Goal: Information Seeking & Learning: Check status

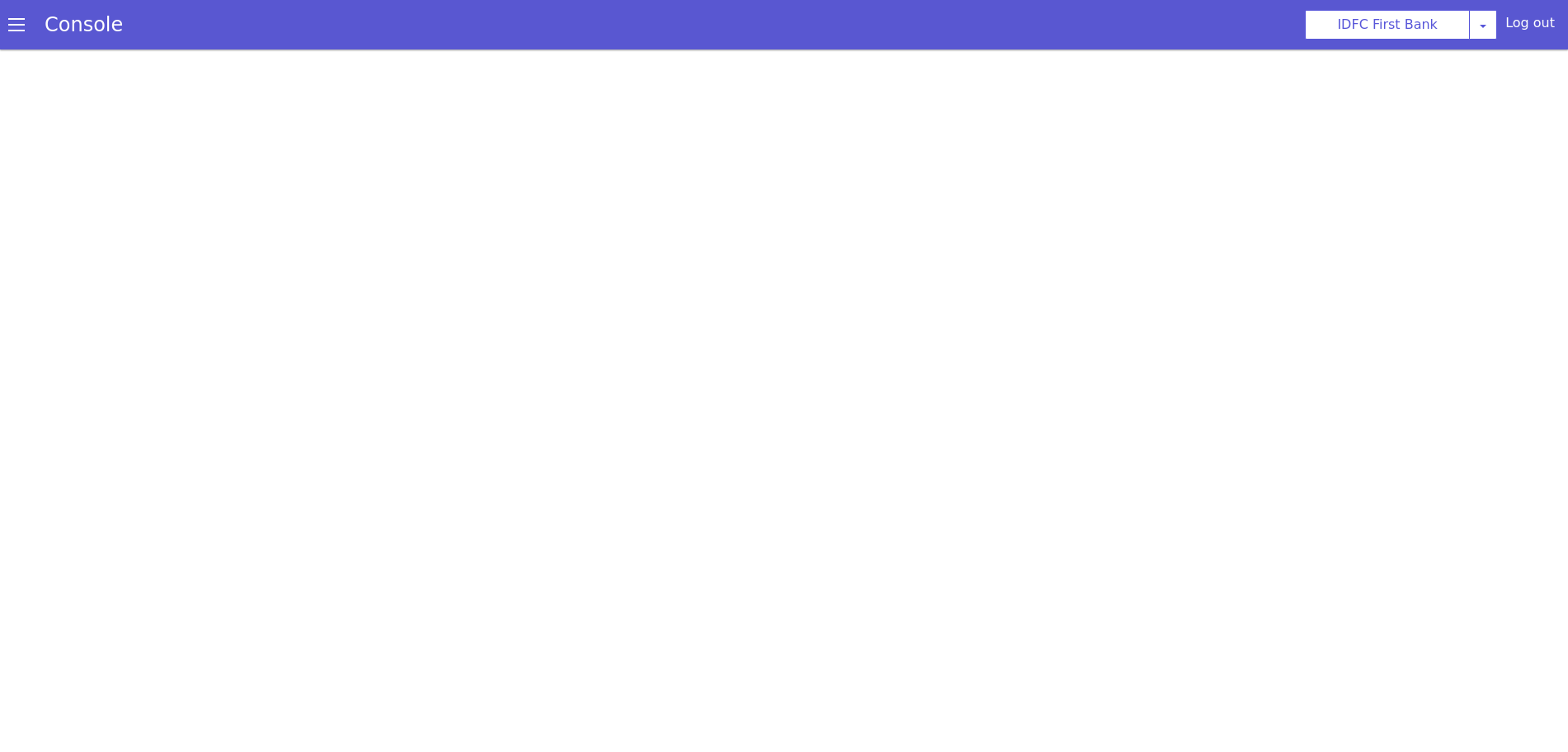
click at [13, 26] on span at bounding box center [16, 24] width 16 height 16
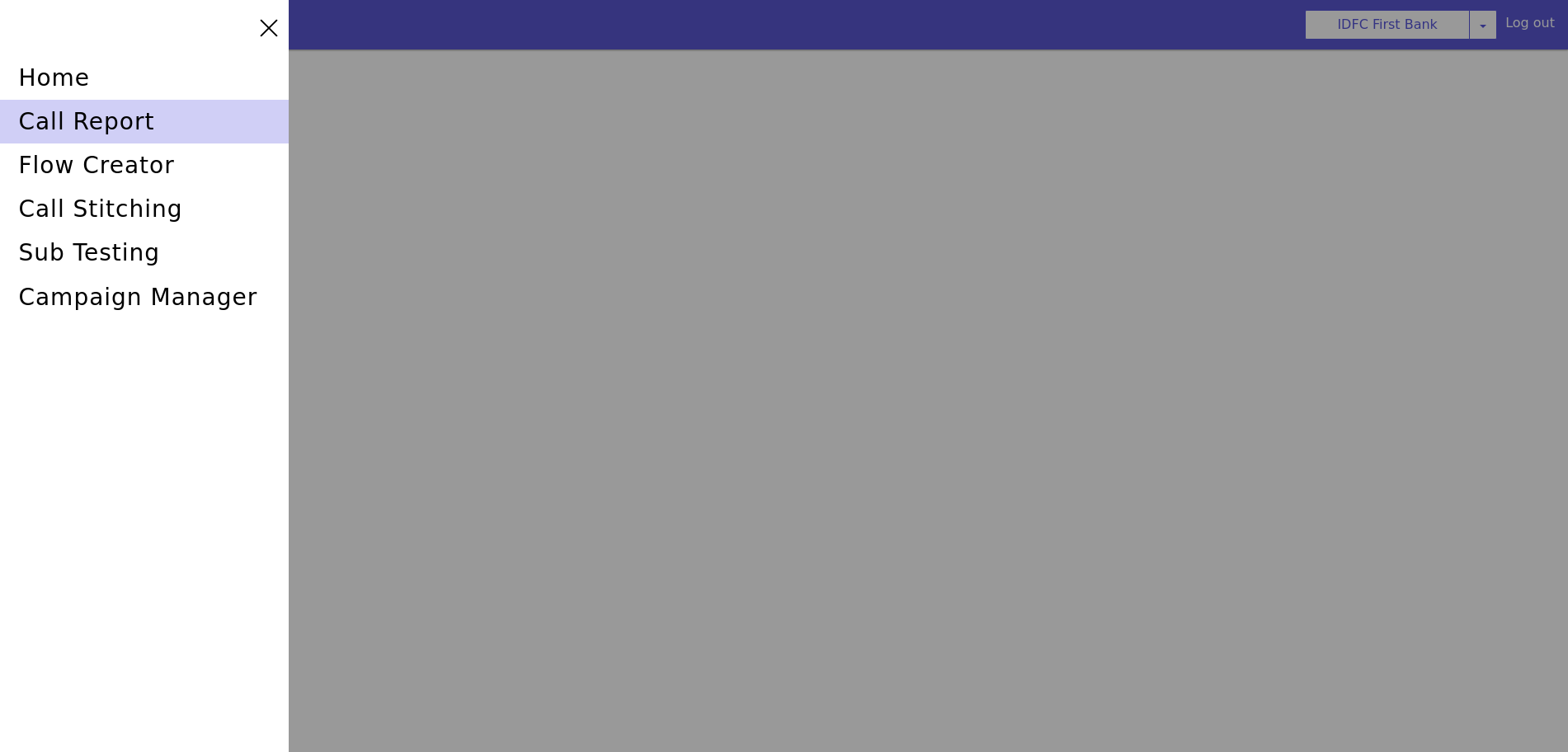
click at [94, 117] on div "call report" at bounding box center [144, 121] width 288 height 43
click at [57, 115] on div "call report" at bounding box center [144, 121] width 288 height 43
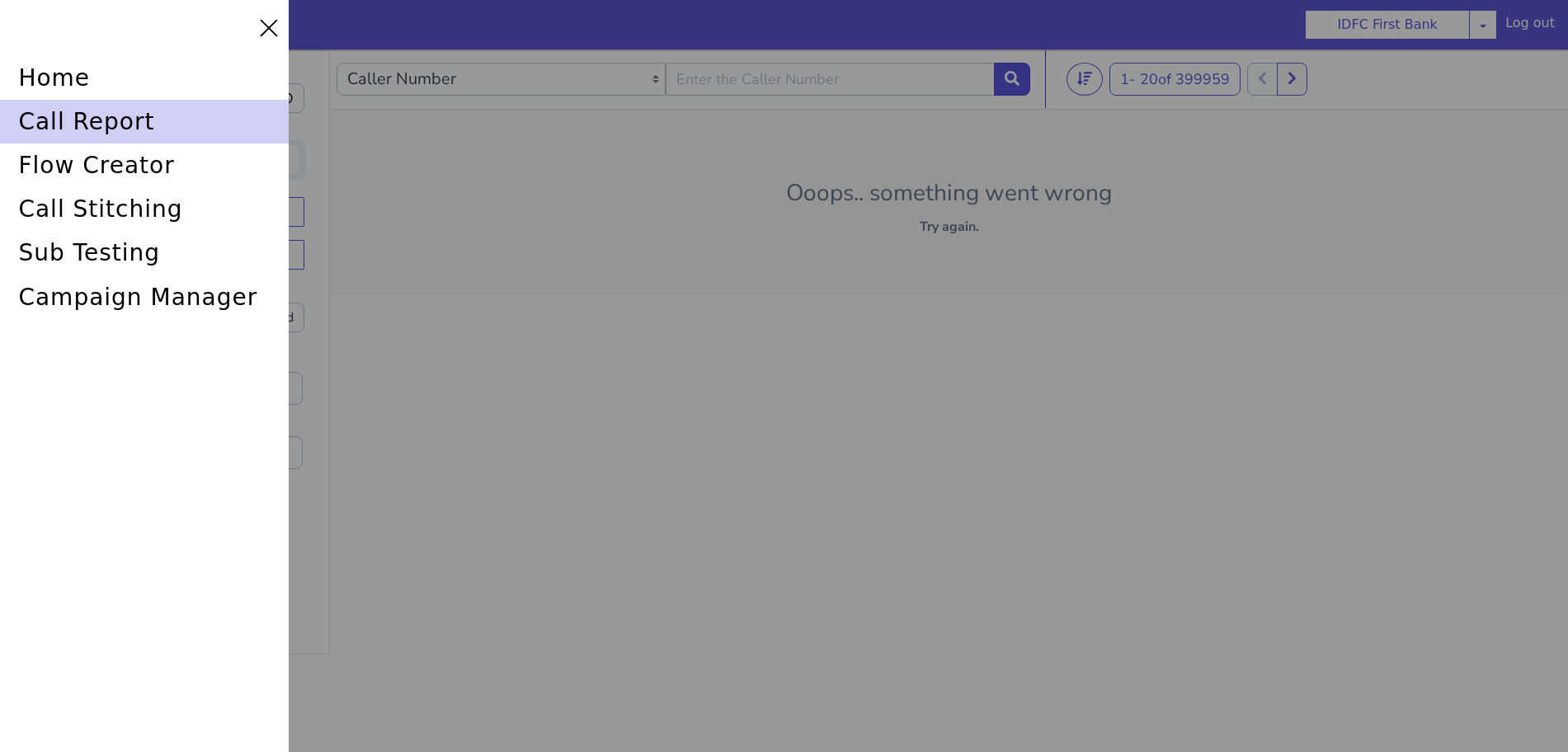
click at [39, 117] on div "call report" at bounding box center [144, 121] width 288 height 43
click at [128, 122] on div "call report" at bounding box center [144, 121] width 288 height 43
click at [138, 121] on div "call report" at bounding box center [144, 121] width 288 height 43
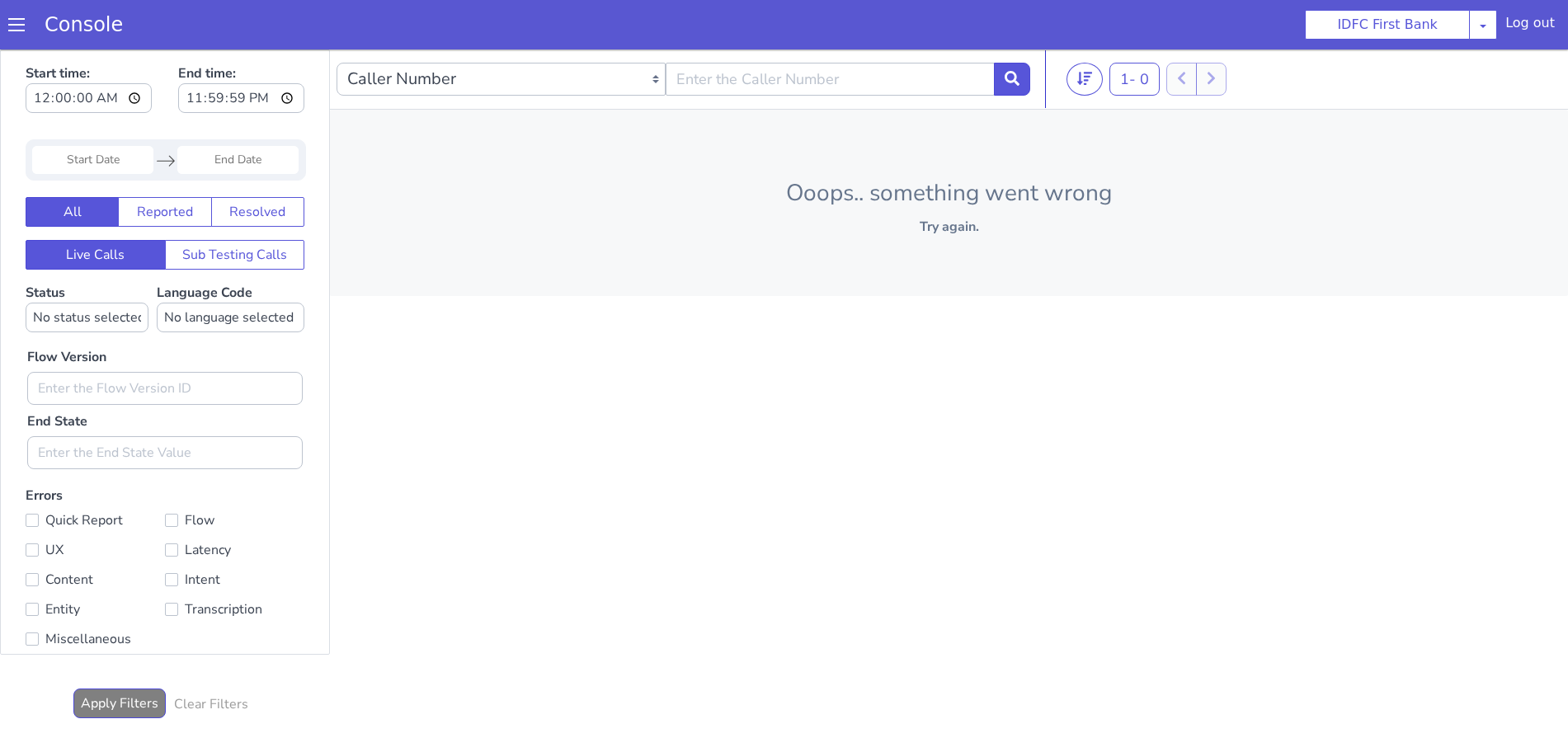
click at [13, 29] on span at bounding box center [16, 24] width 16 height 16
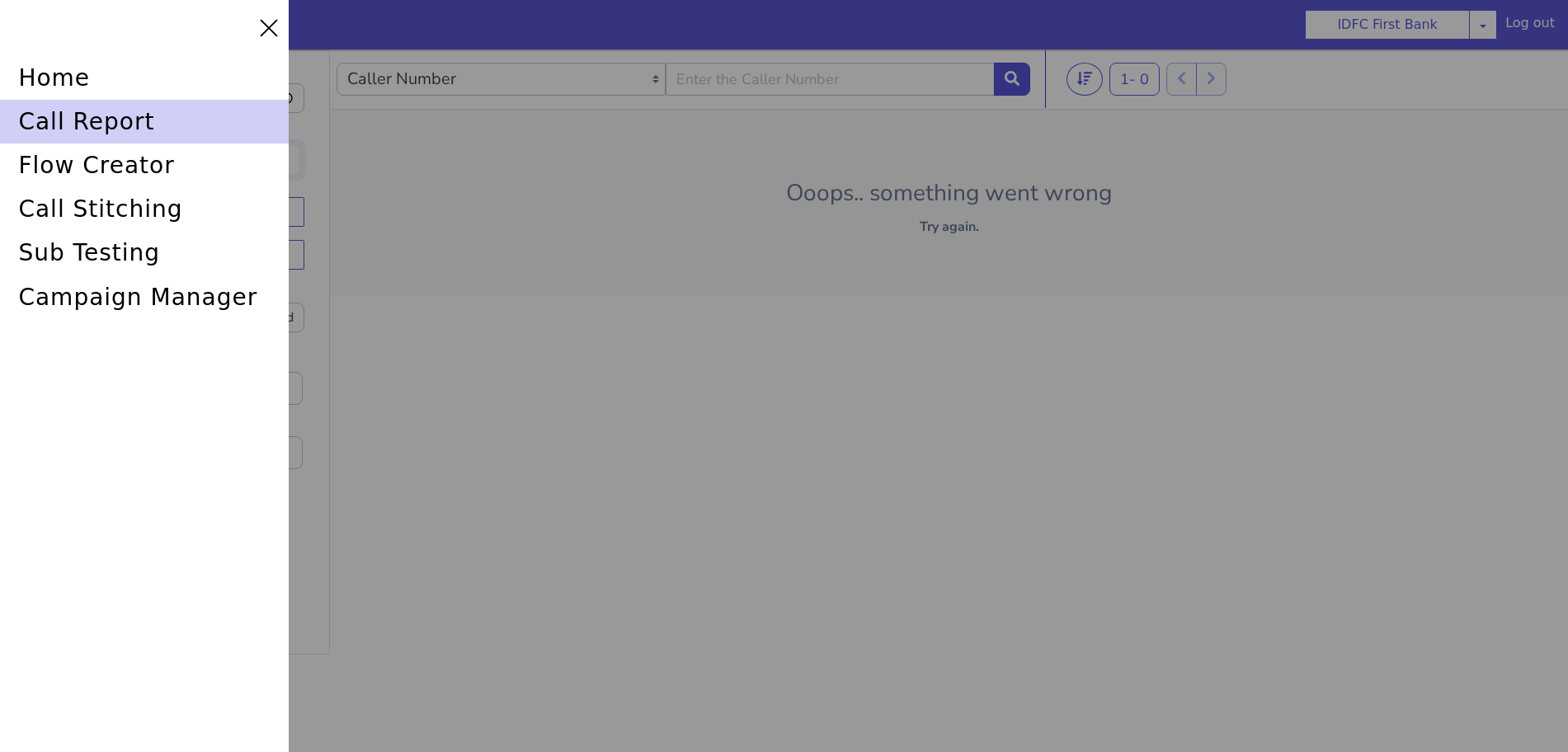
click at [94, 117] on div "call report" at bounding box center [144, 121] width 288 height 43
click at [88, 113] on div "call report" at bounding box center [144, 121] width 288 height 43
click at [141, 122] on div "call report" at bounding box center [144, 121] width 288 height 43
click at [122, 114] on div "call report" at bounding box center [144, 121] width 288 height 43
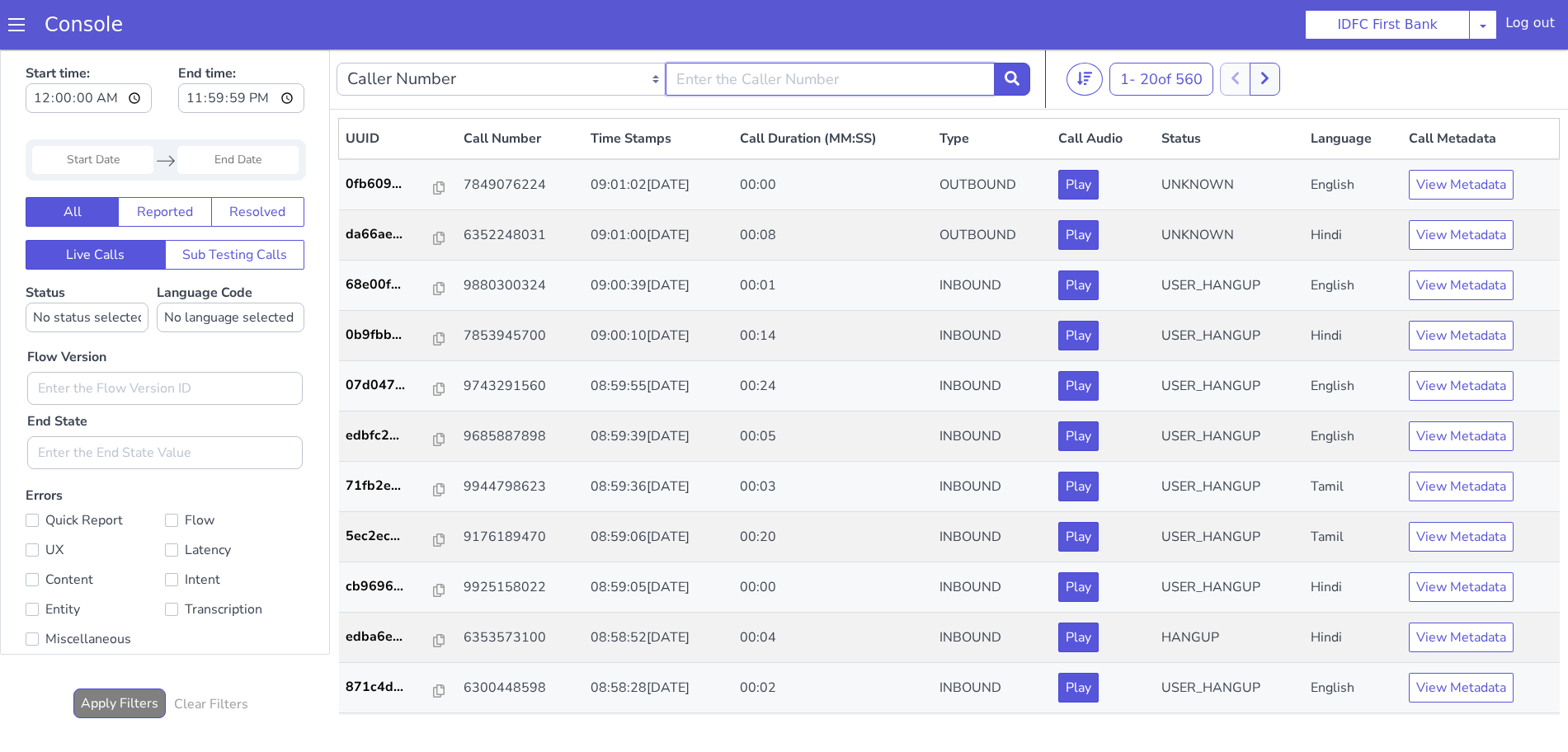
click at [830, 71] on input "text" at bounding box center [829, 79] width 329 height 33
type input "6352248031"
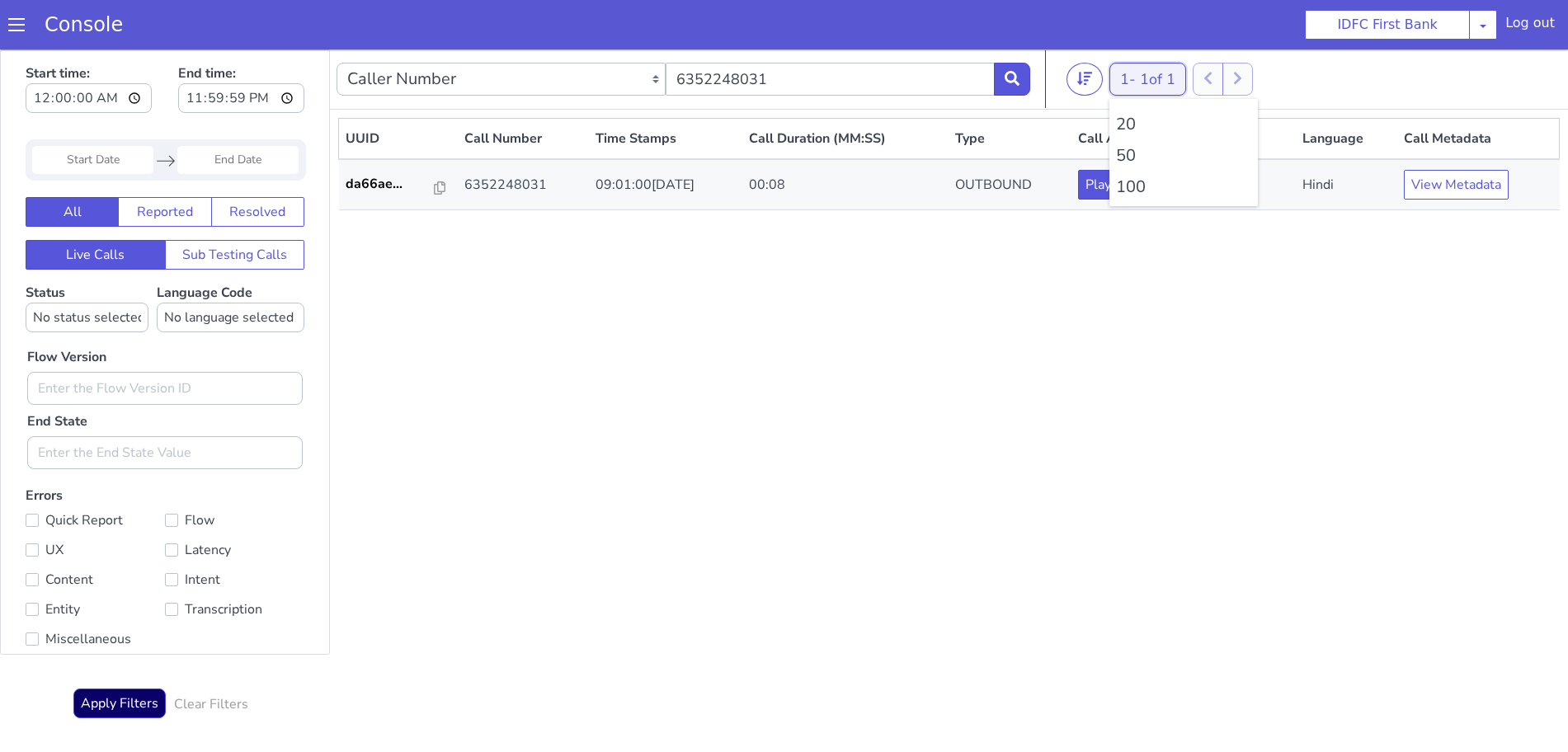
click at [1160, 90] on div "1 - 1 of 1 20 50 100" at bounding box center [1148, 79] width 77 height 33
click at [1135, 185] on li "100" at bounding box center [1183, 187] width 135 height 25
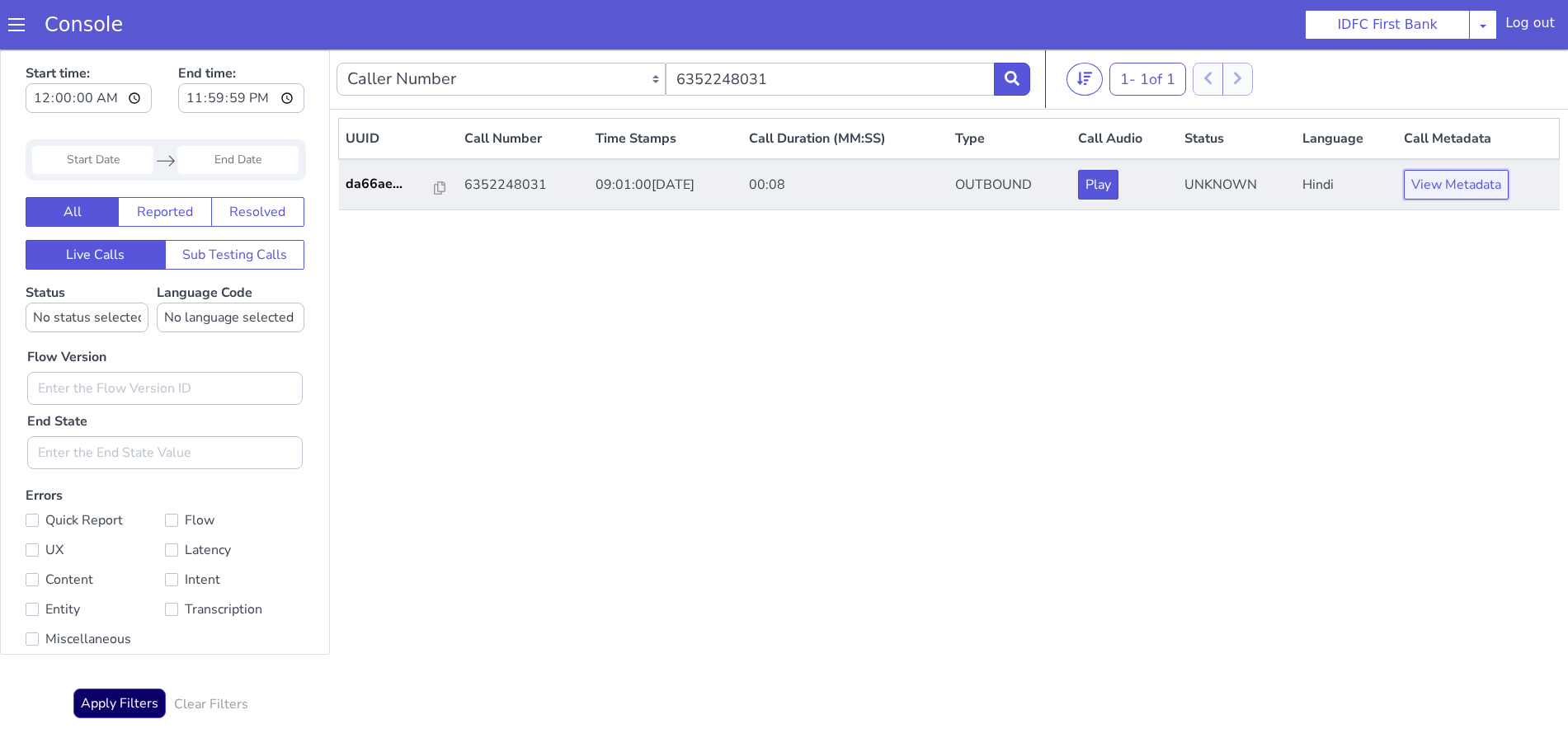
click at [1467, 182] on button "View Metadata" at bounding box center [1455, 184] width 105 height 30
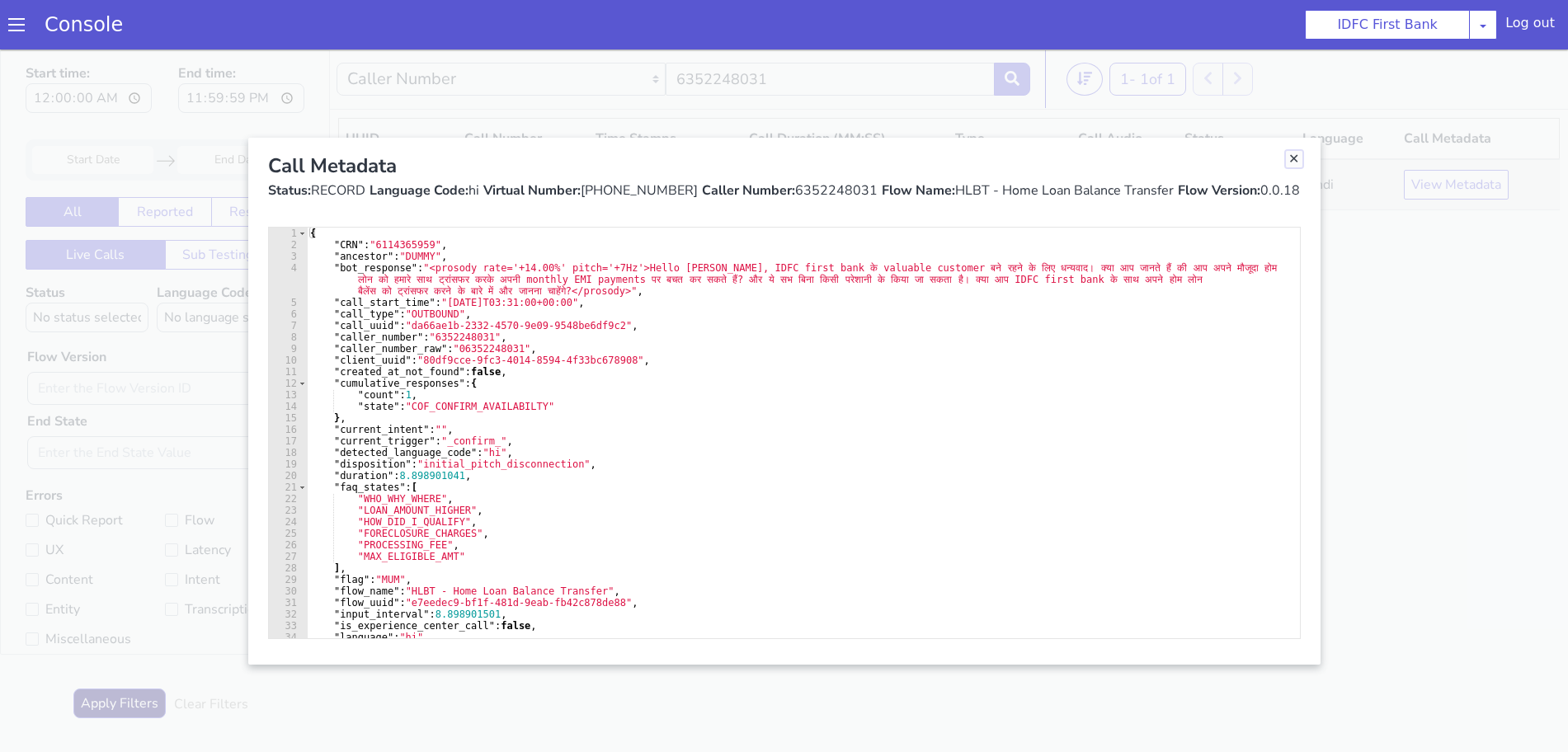
click at [1293, 160] on link "Close" at bounding box center [1293, 158] width 16 height 16
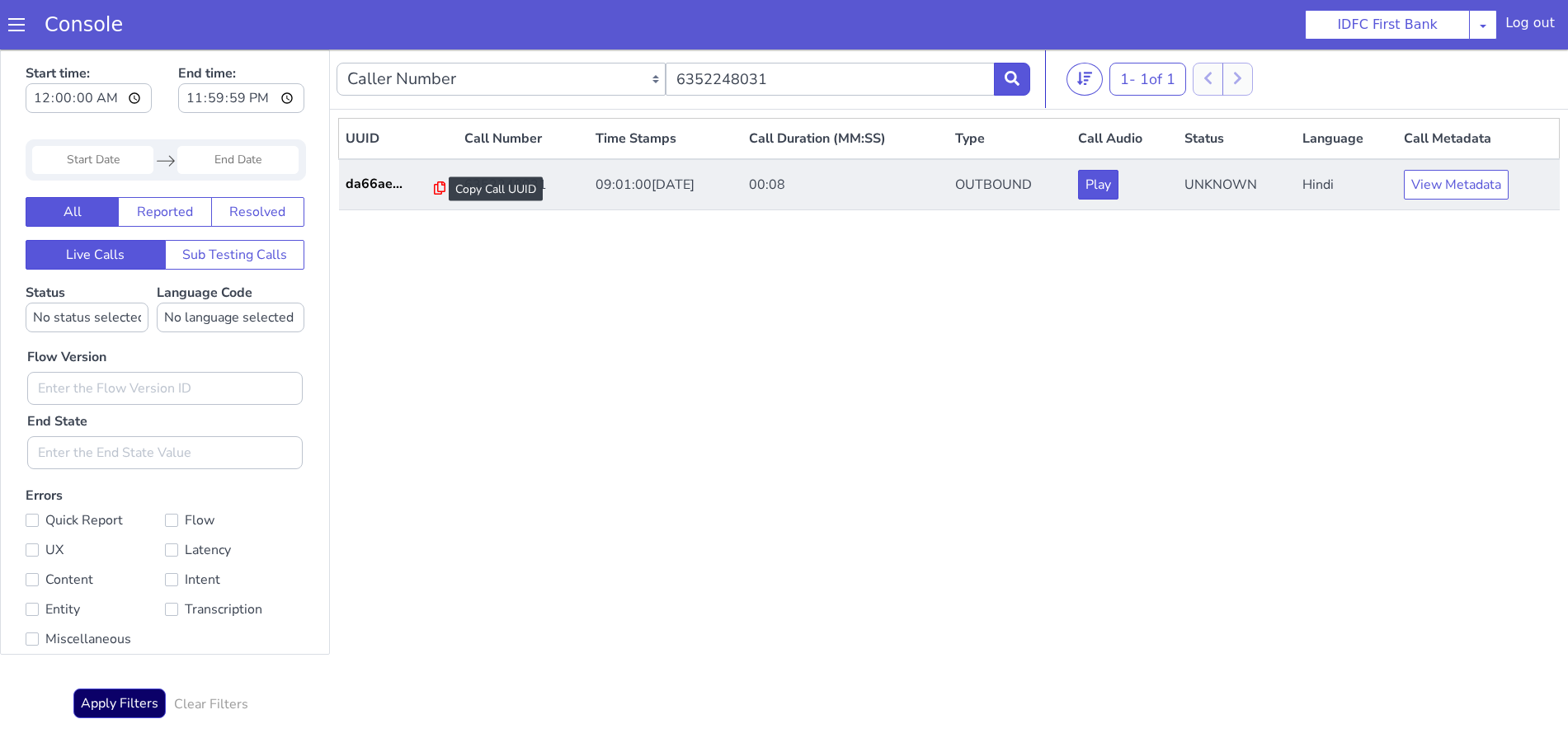
click at [434, 186] on icon at bounding box center [440, 188] width 12 height 13
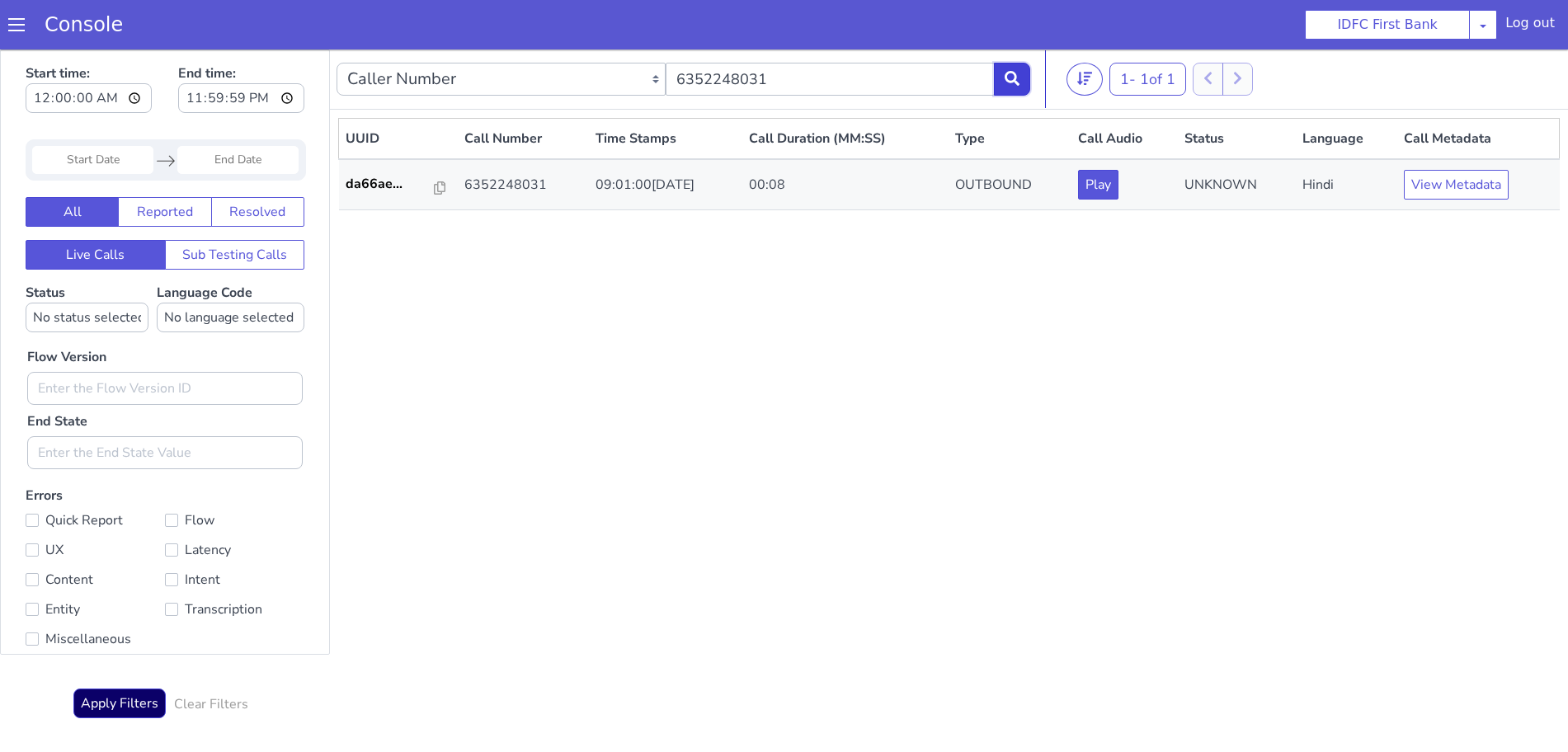
click at [1014, 70] on button at bounding box center [1012, 79] width 37 height 33
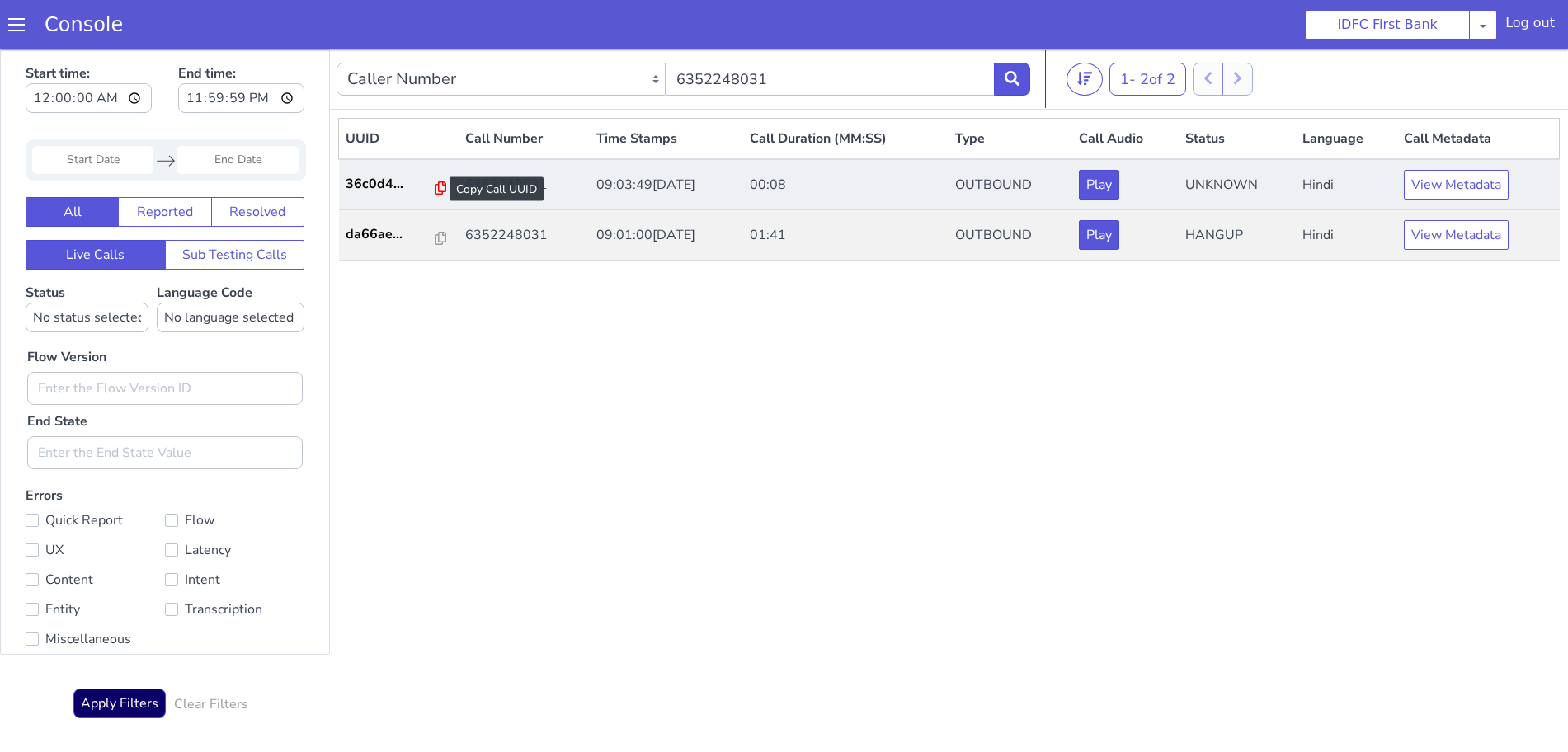
click at [435, 185] on icon at bounding box center [441, 188] width 12 height 13
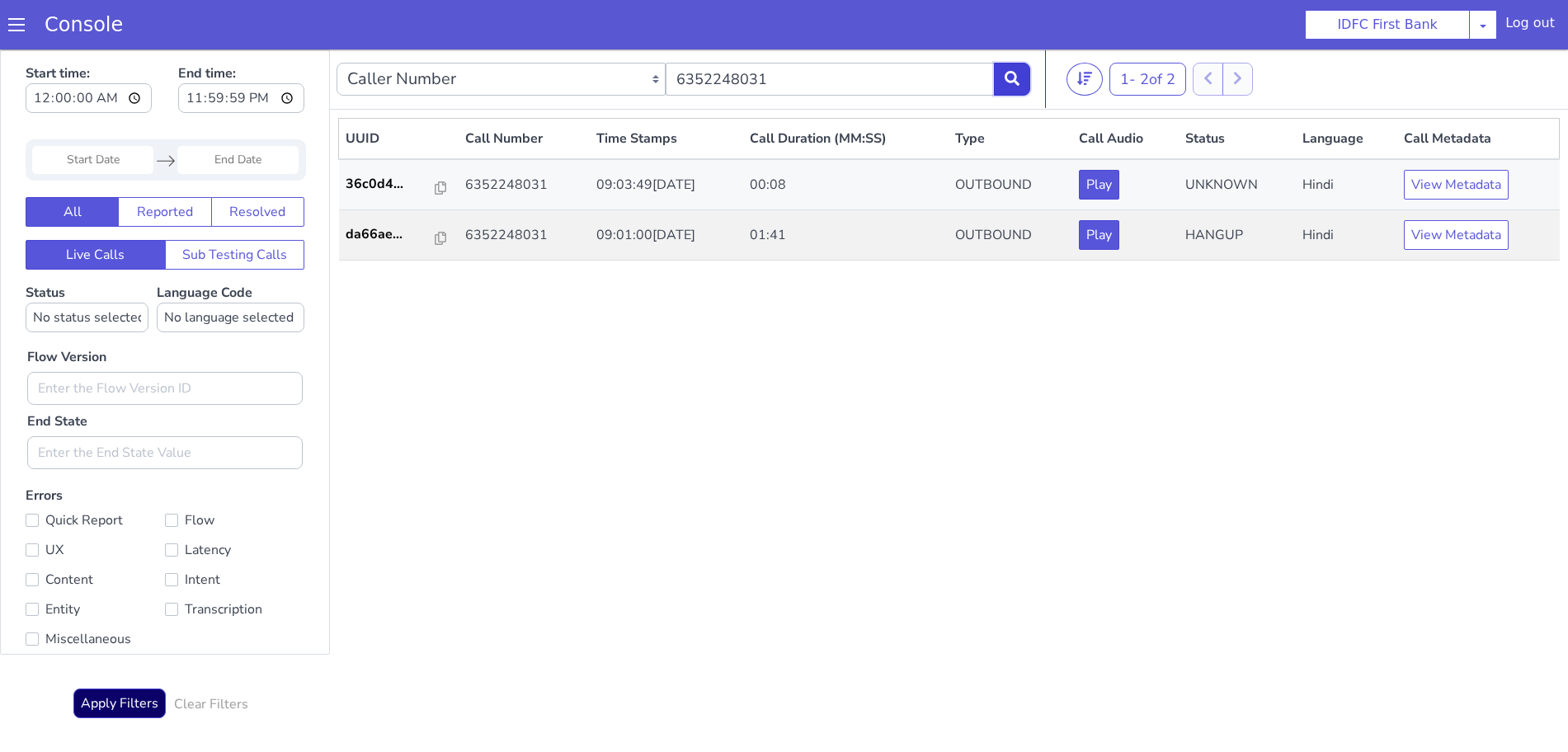
click at [1014, 76] on icon at bounding box center [1012, 78] width 14 height 14
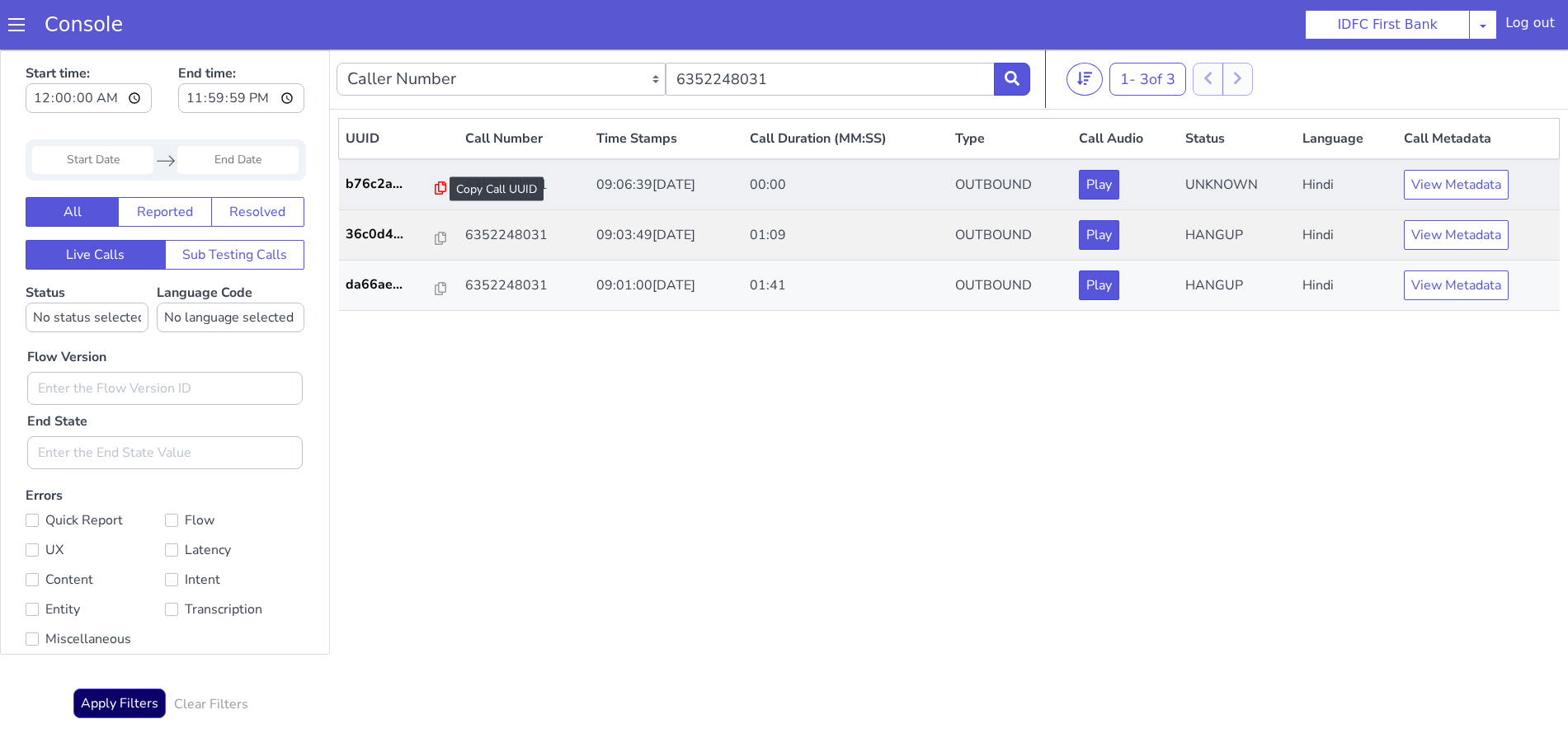
click at [435, 186] on icon at bounding box center [441, 188] width 12 height 13
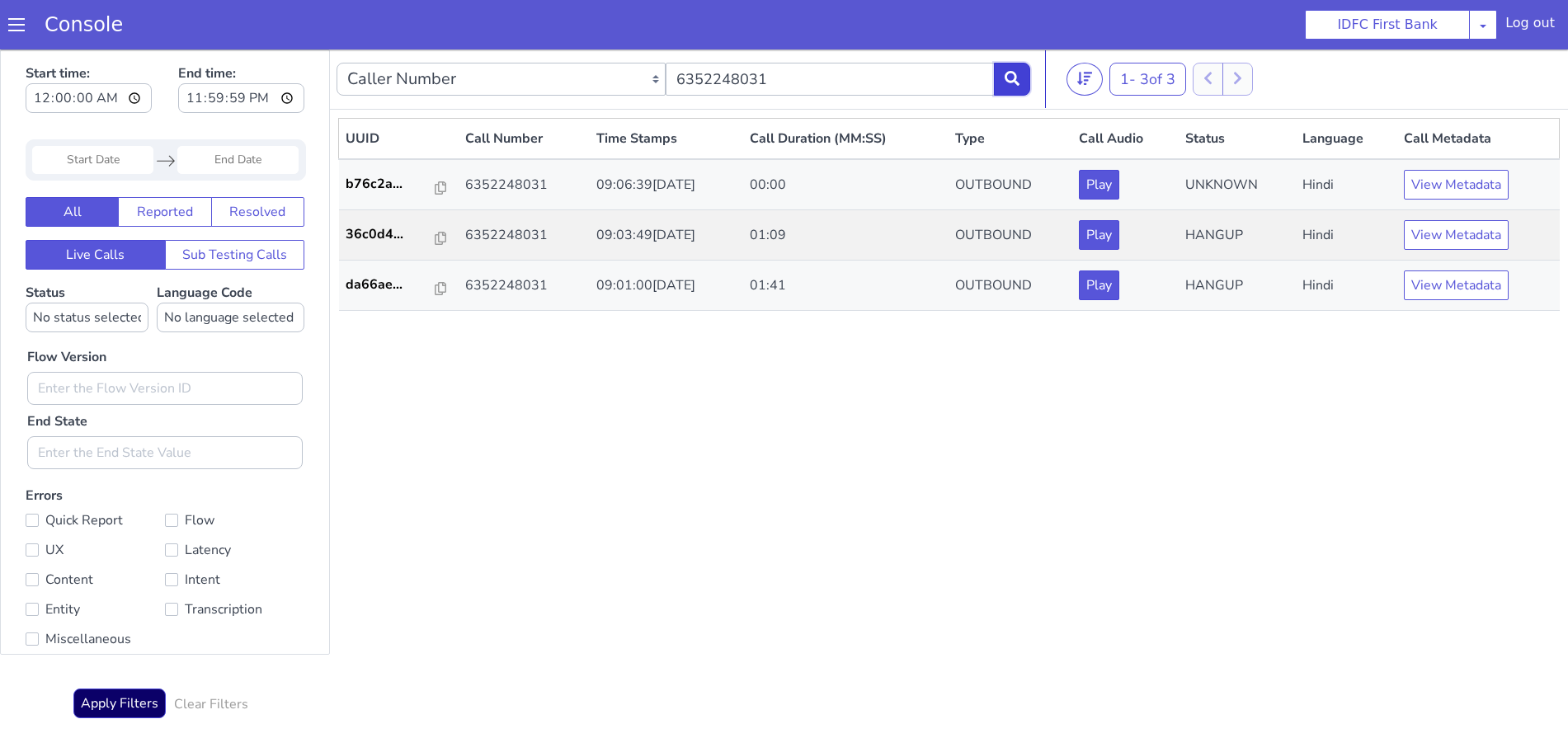
click at [1010, 79] on icon at bounding box center [1012, 78] width 14 height 14
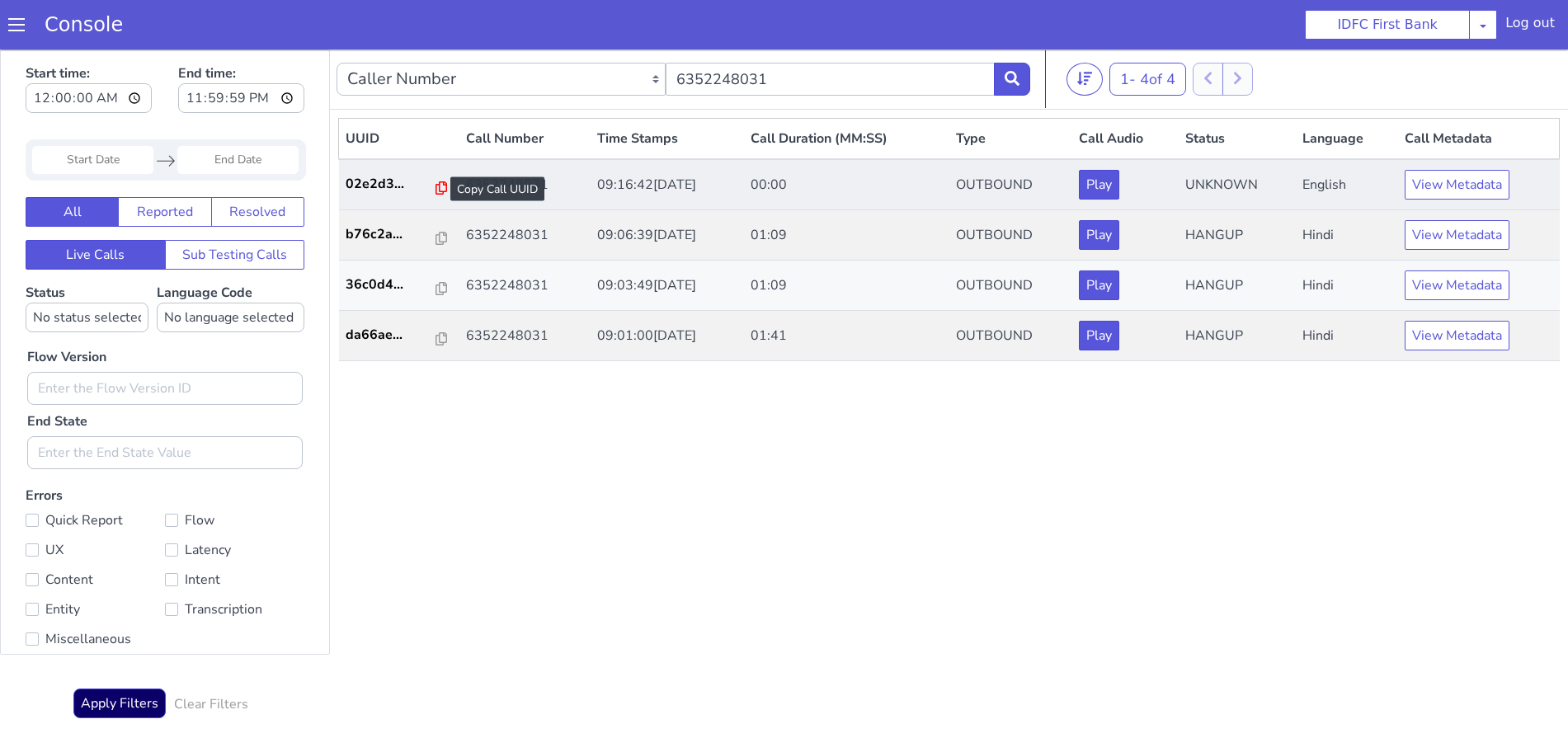
click at [436, 188] on icon at bounding box center [442, 188] width 12 height 13
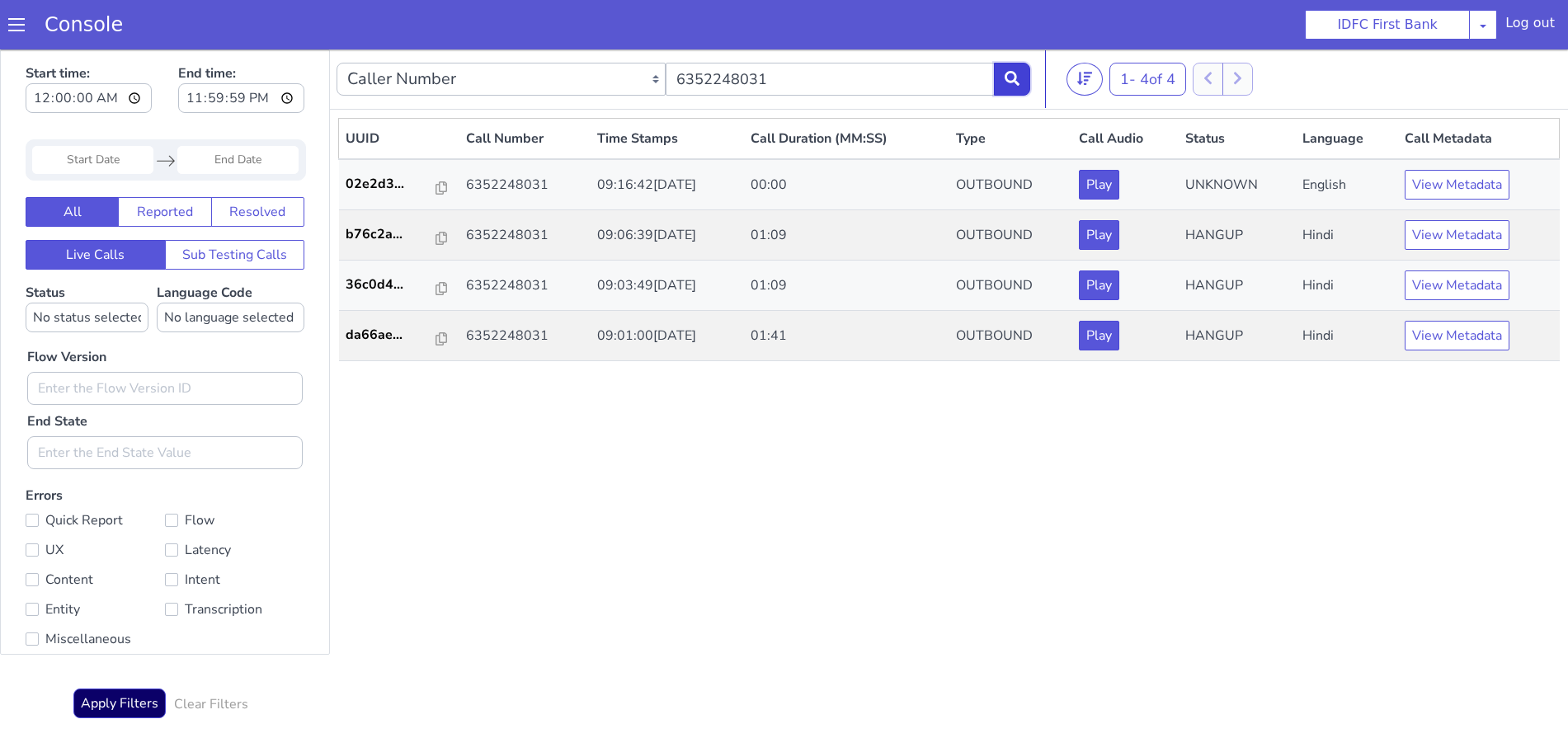
click at [1015, 63] on button at bounding box center [1012, 79] width 37 height 33
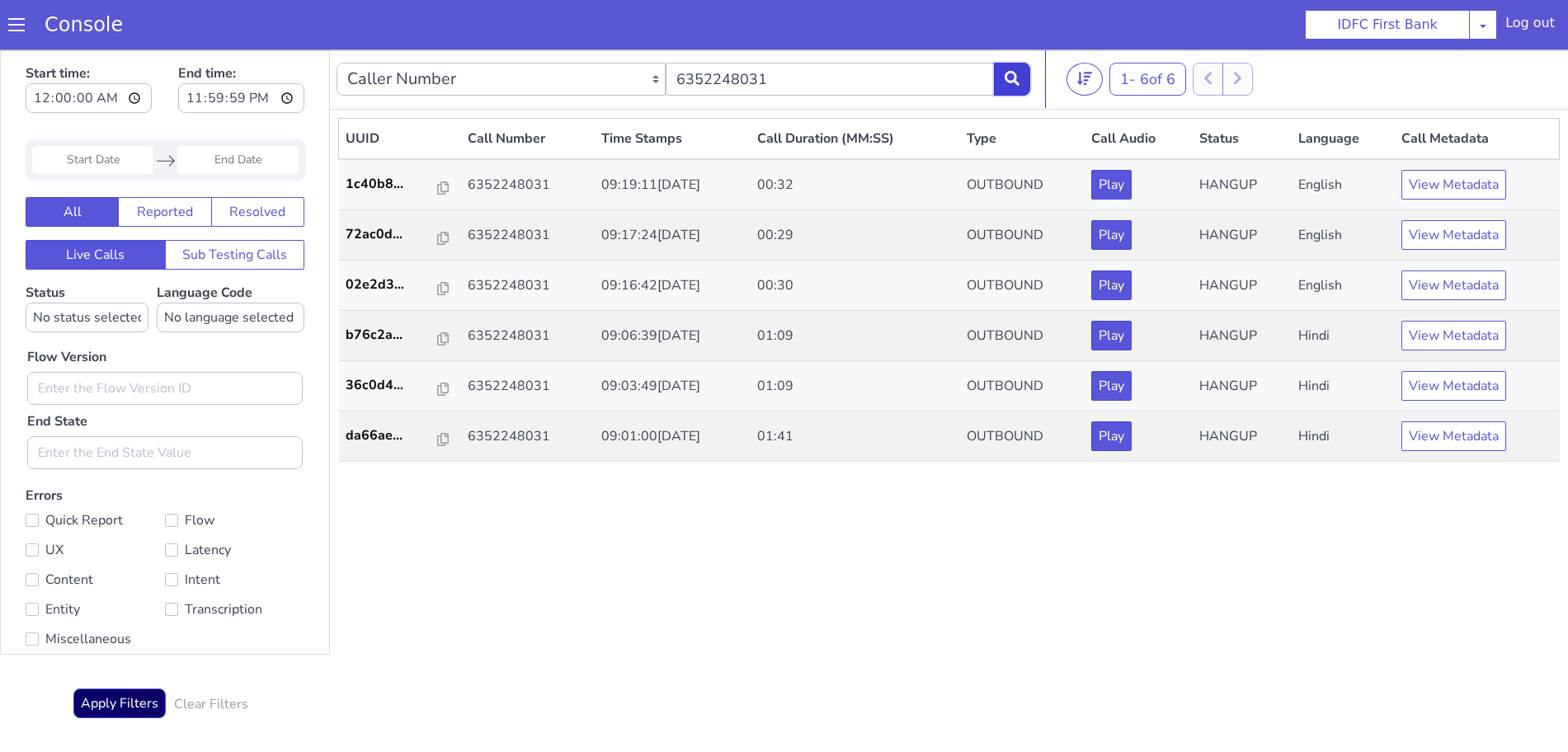
click at [1015, 64] on button at bounding box center [1012, 79] width 37 height 33
click at [1030, 81] on button at bounding box center [1012, 79] width 37 height 33
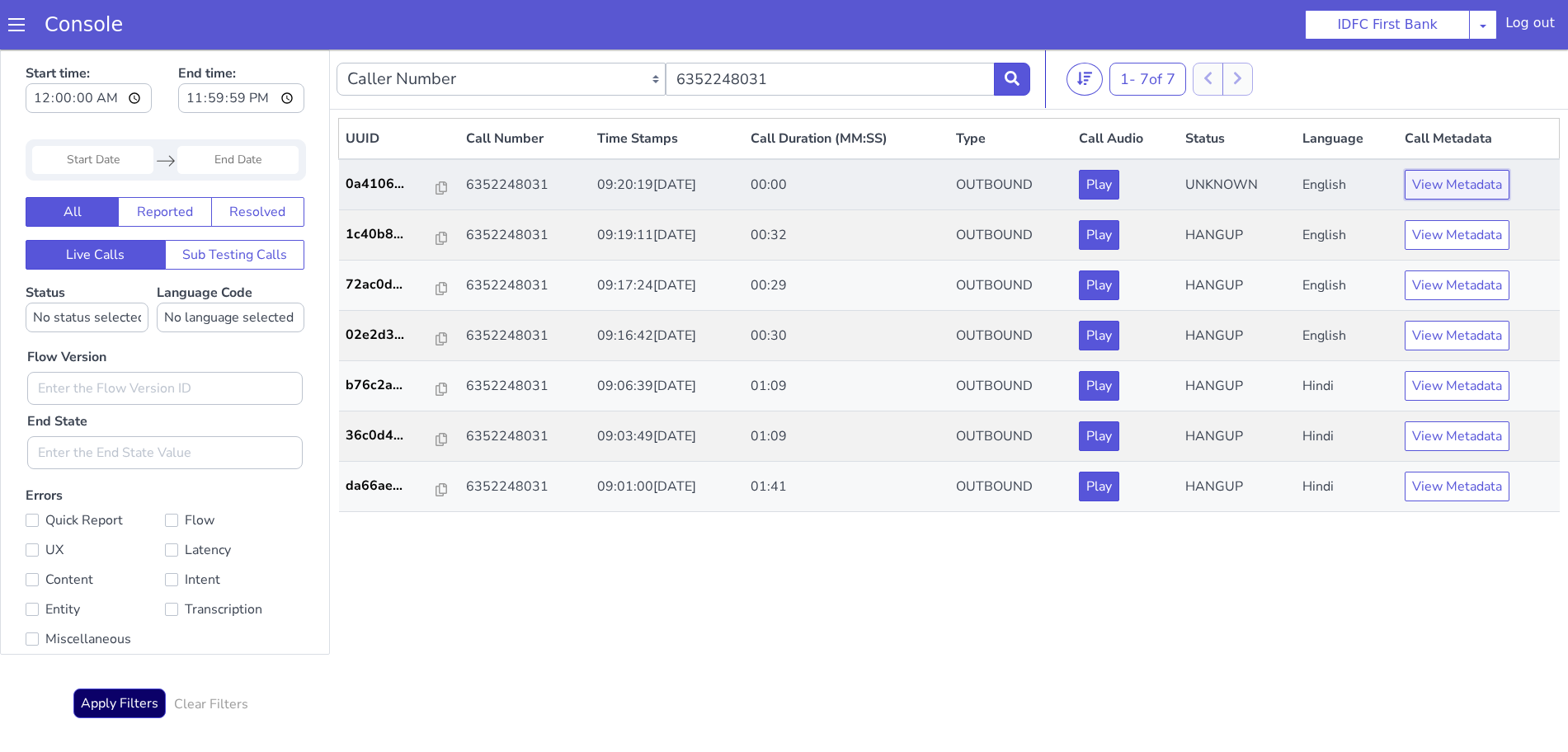
click at [1437, 190] on button "View Metadata" at bounding box center [1456, 184] width 105 height 30
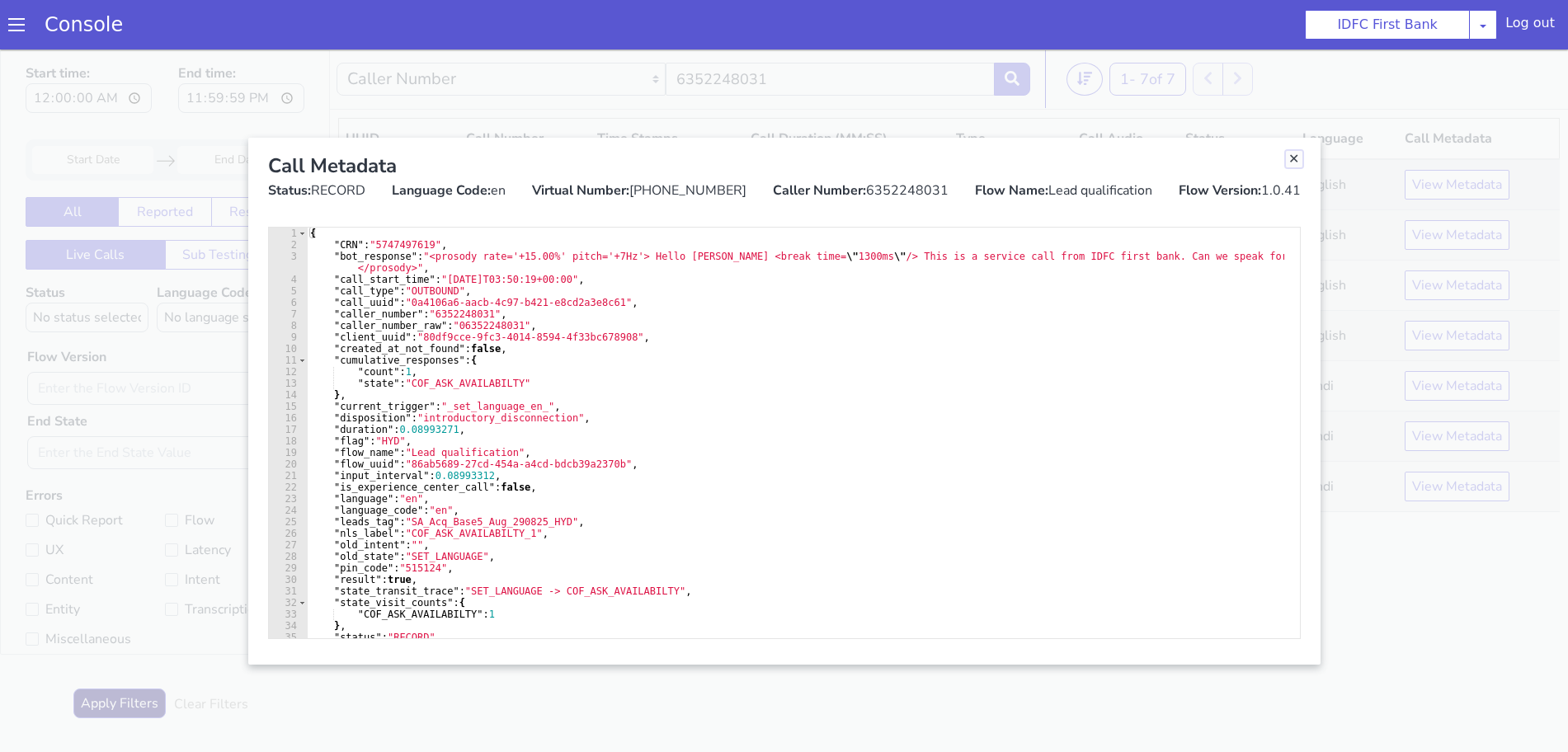
drag, startPoint x: 1294, startPoint y: 155, endPoint x: 1207, endPoint y: 183, distance: 91.4
click at [1294, 155] on link "Close" at bounding box center [1293, 158] width 16 height 16
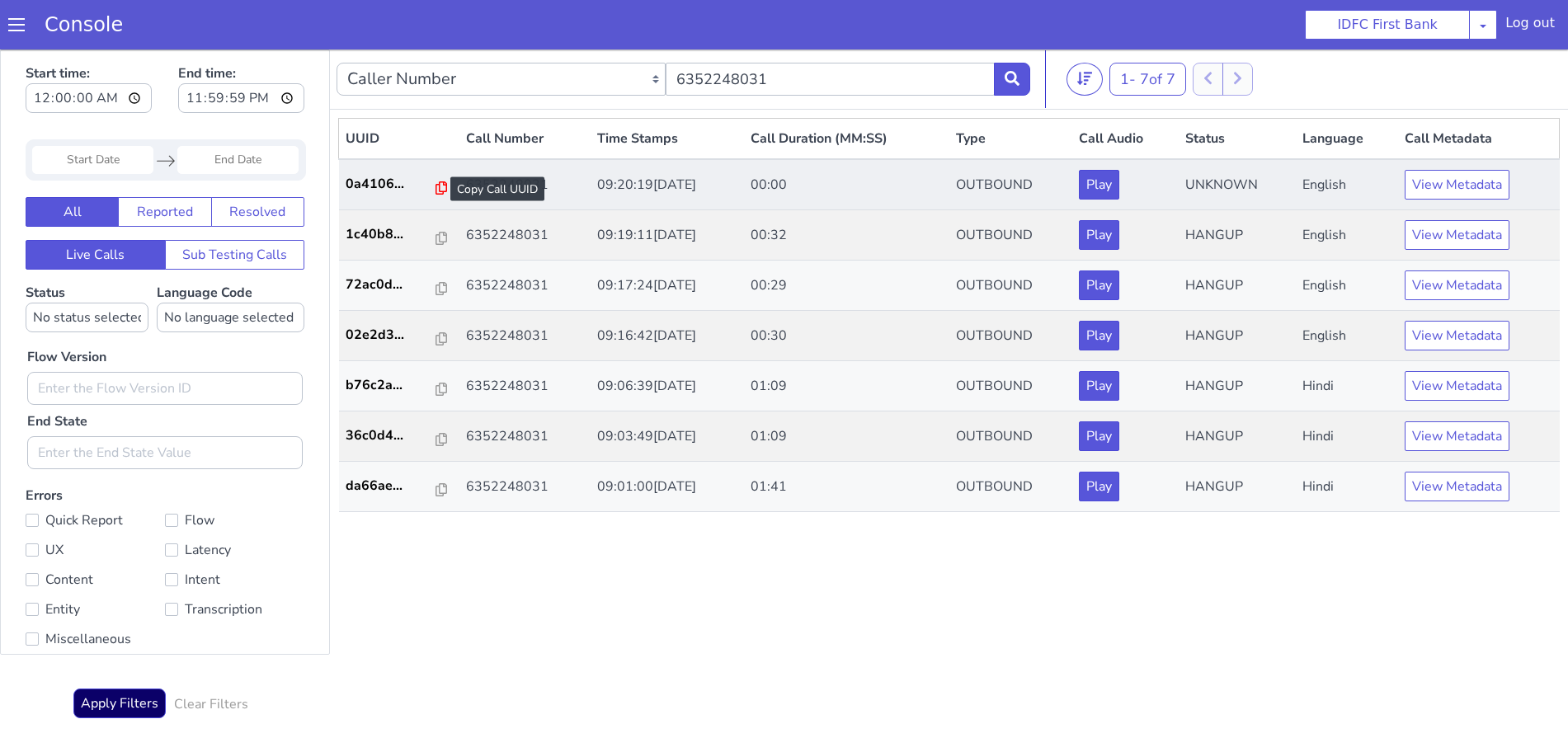
click at [436, 190] on icon at bounding box center [442, 188] width 12 height 13
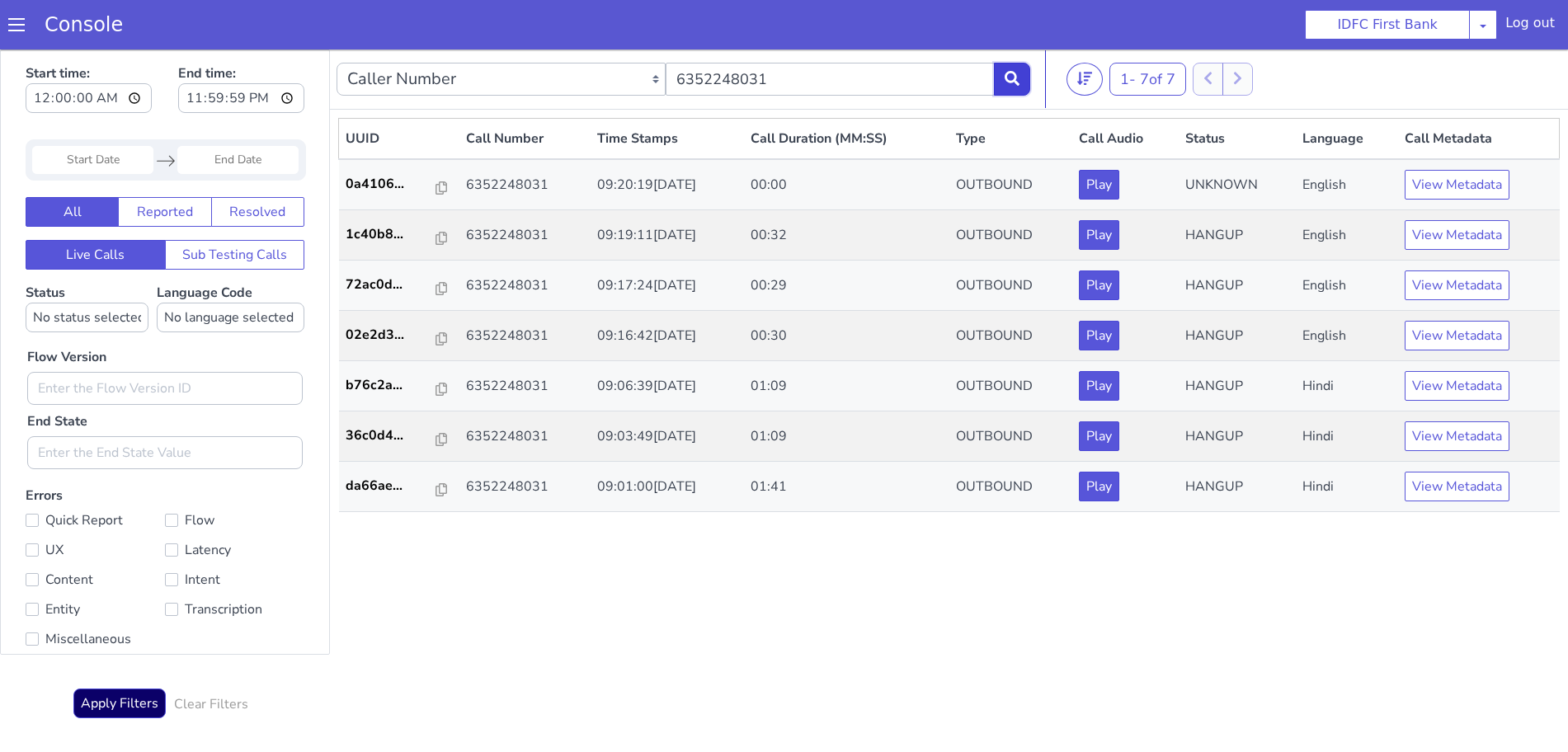
click at [1014, 71] on icon at bounding box center [1012, 78] width 14 height 14
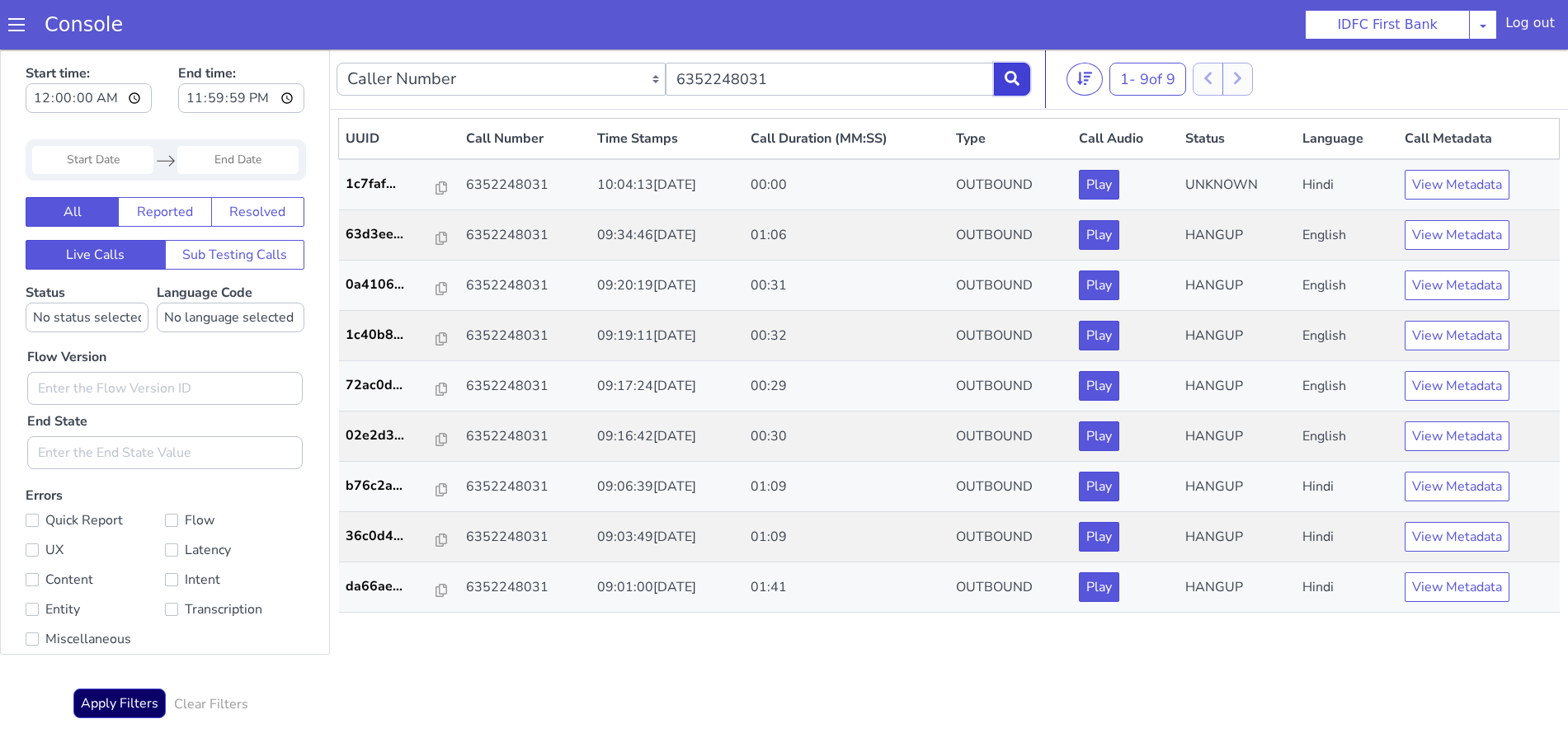
click at [1013, 73] on icon at bounding box center [1012, 78] width 14 height 14
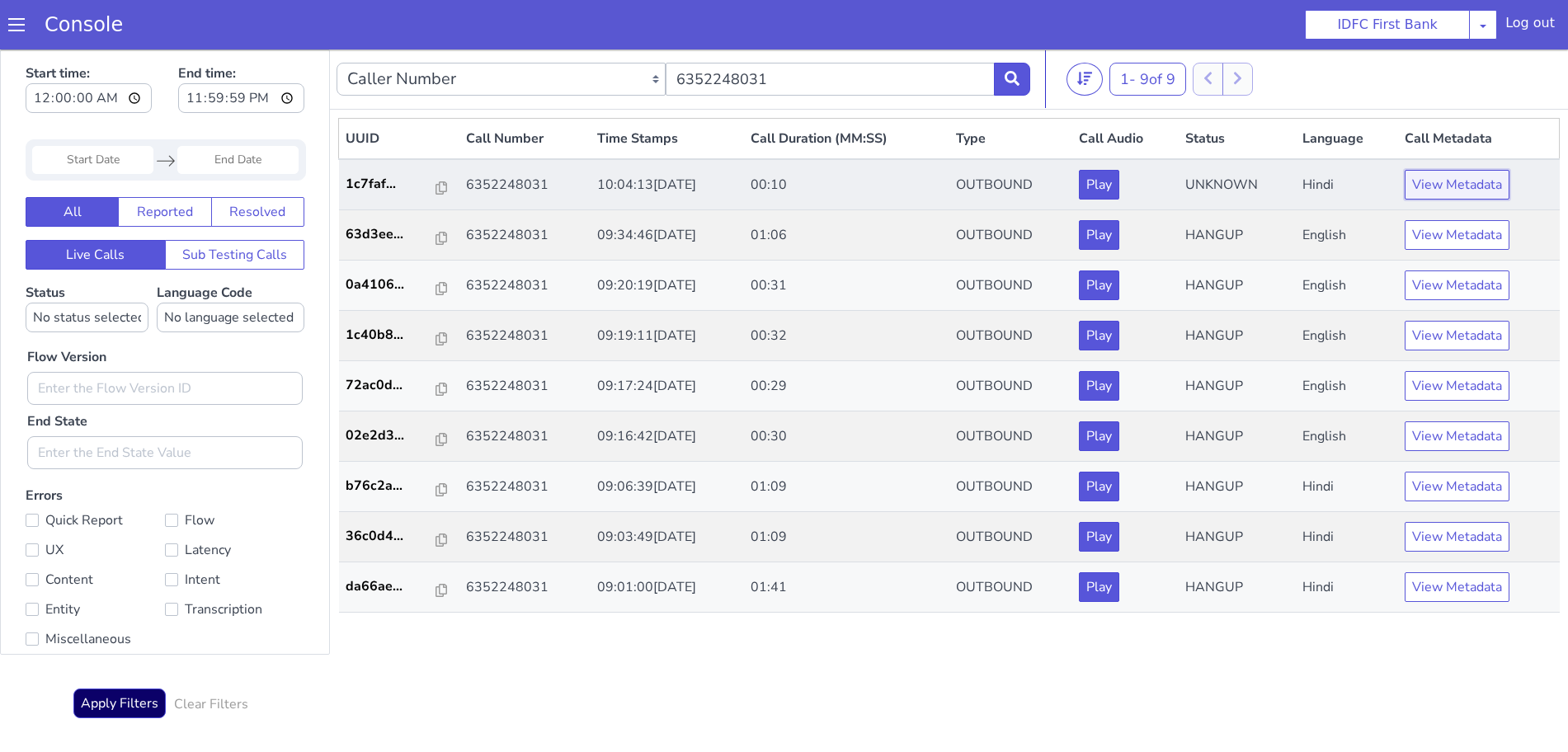
click at [1448, 185] on button "View Metadata" at bounding box center [1456, 184] width 105 height 30
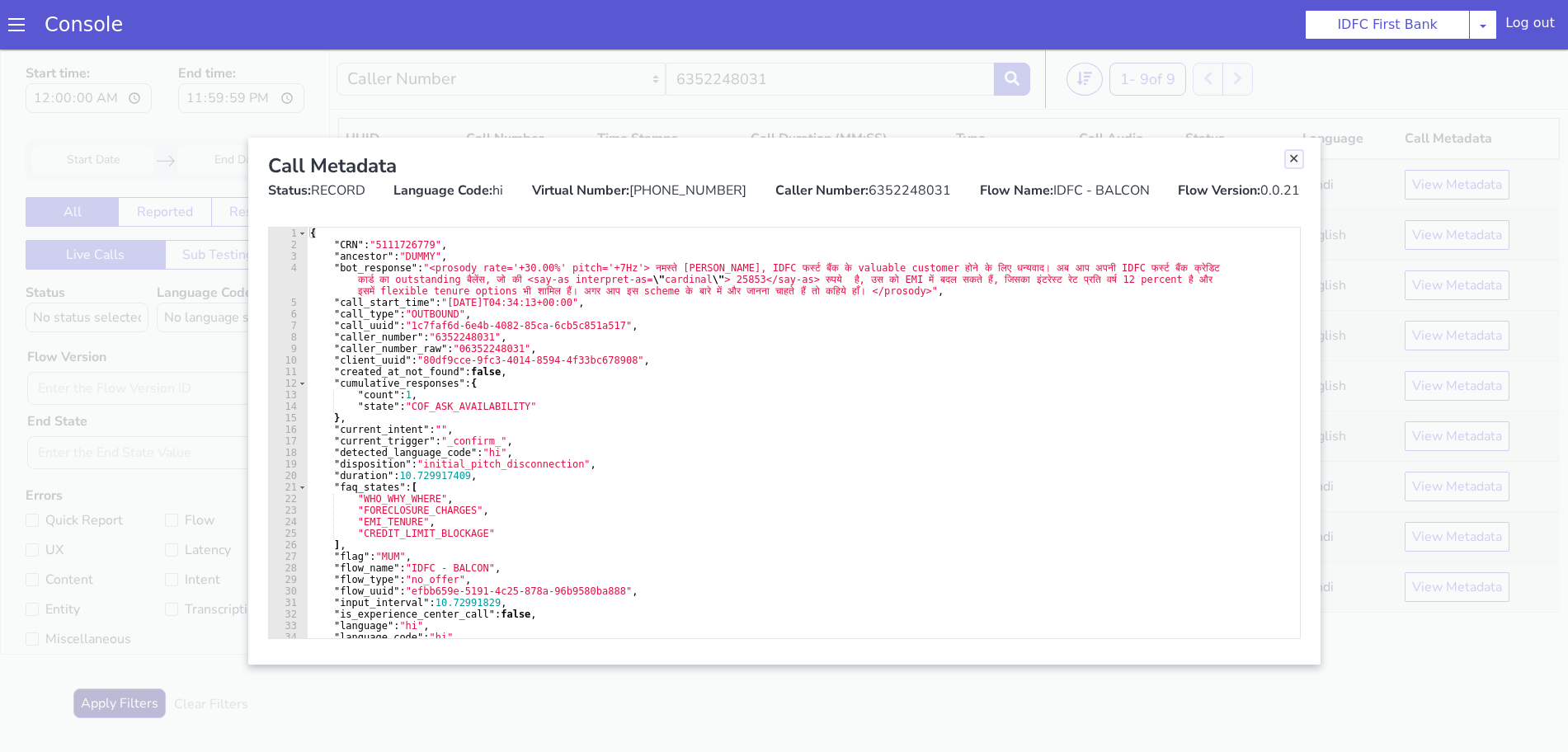
click at [1293, 156] on link "Close" at bounding box center [1293, 158] width 16 height 16
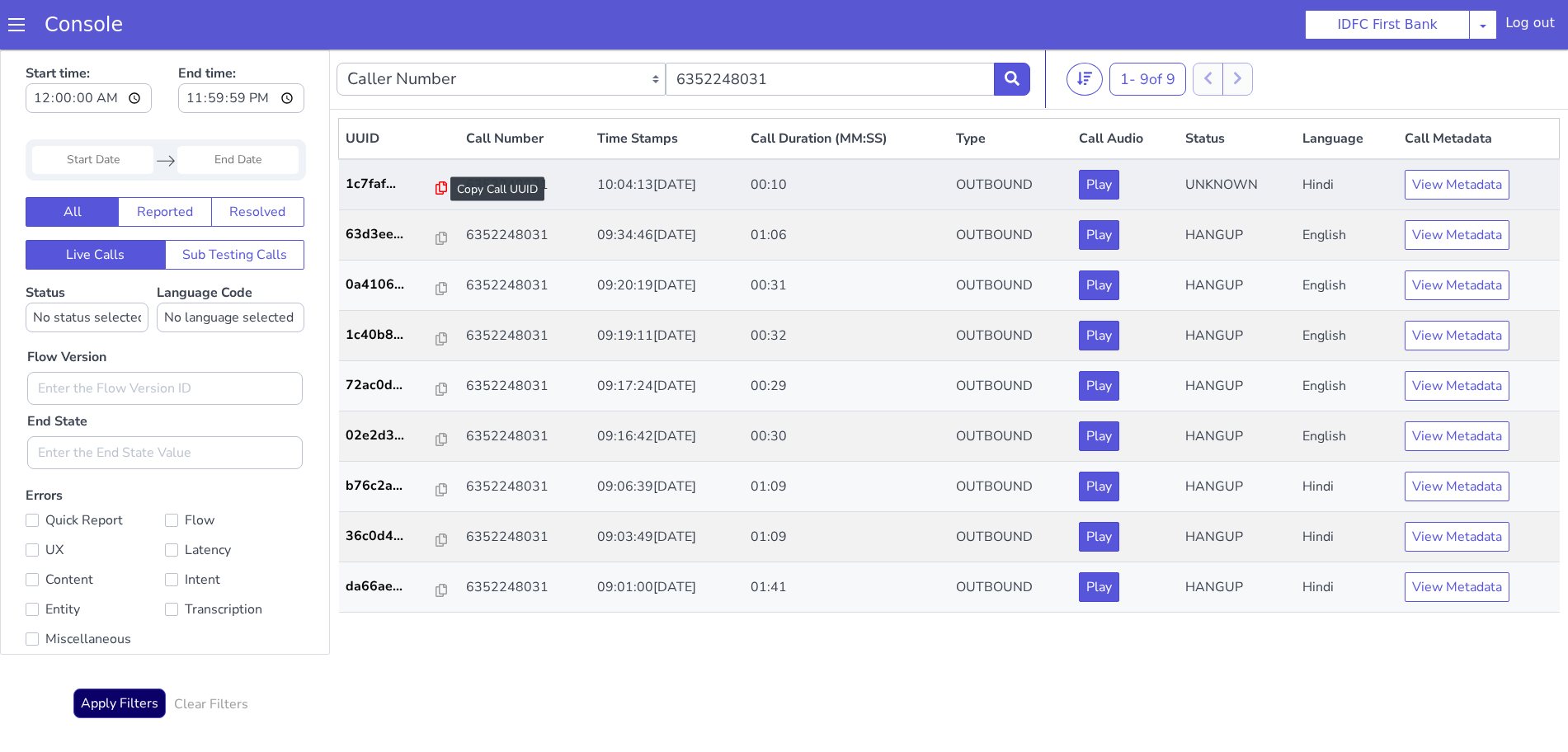
click at [436, 186] on icon at bounding box center [442, 188] width 12 height 13
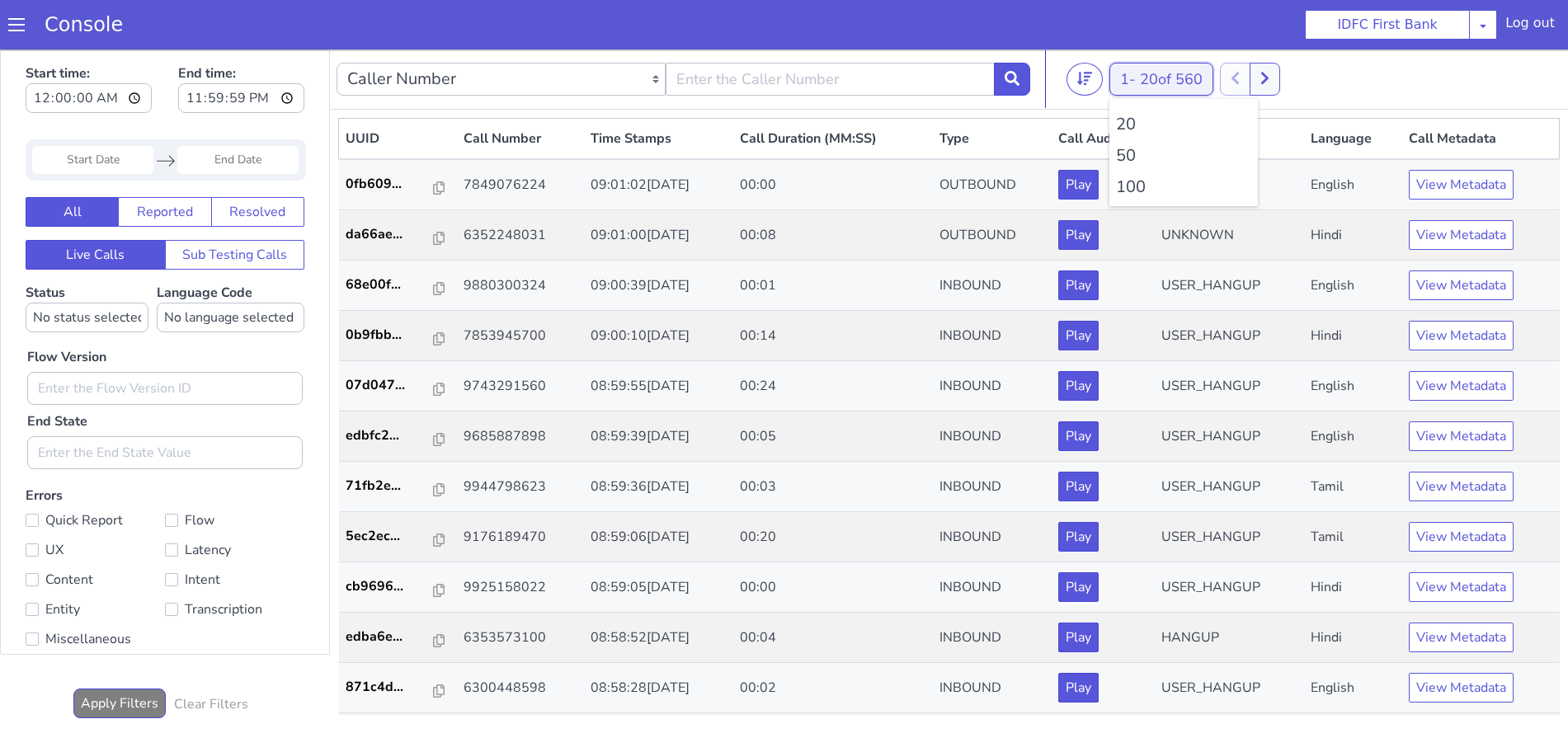
click at [1176, 87] on span "20 of 560" at bounding box center [1171, 79] width 63 height 20
click at [1140, 185] on li "100" at bounding box center [1183, 187] width 135 height 25
